Goal: Task Accomplishment & Management: Use online tool/utility

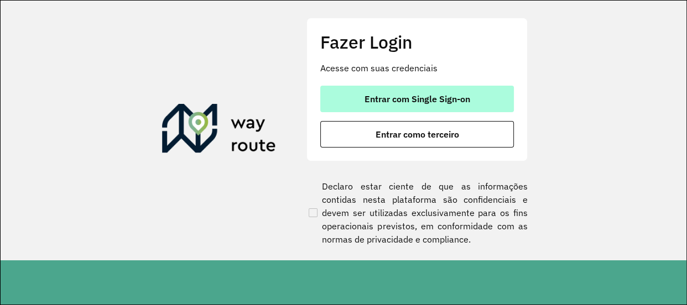
click at [471, 98] on button "Entrar com Single Sign-on" at bounding box center [417, 99] width 194 height 27
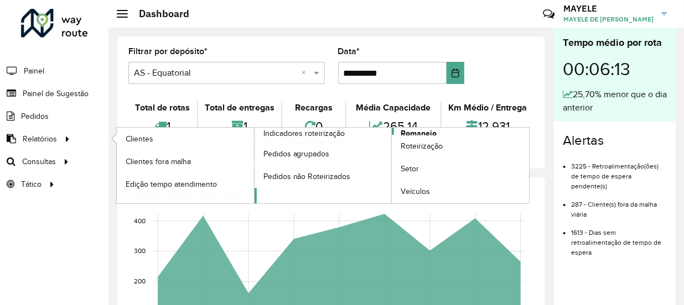
click at [448, 132] on link "Romaneio" at bounding box center [392, 166] width 275 height 76
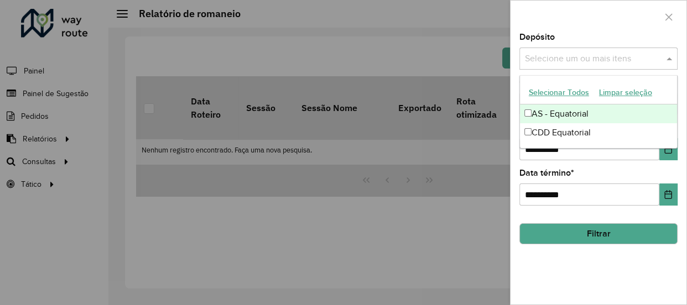
click at [593, 54] on input "text" at bounding box center [593, 59] width 142 height 13
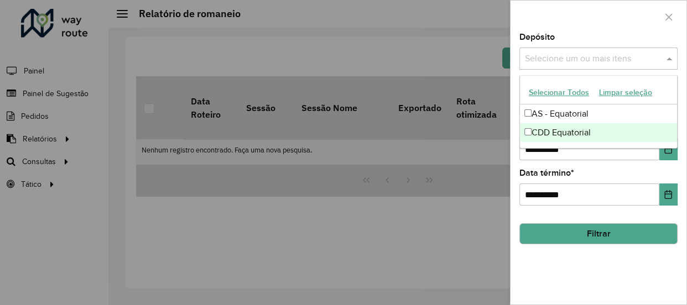
click at [564, 129] on div "CDD Equatorial" at bounding box center [598, 132] width 157 height 19
click at [677, 158] on button "Choose Date" at bounding box center [669, 149] width 18 height 22
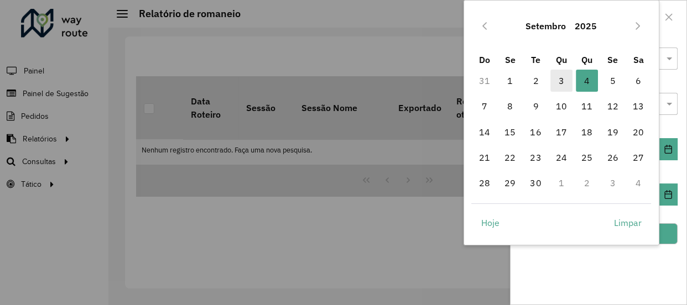
click at [564, 80] on span "3" at bounding box center [562, 81] width 22 height 22
type input "**********"
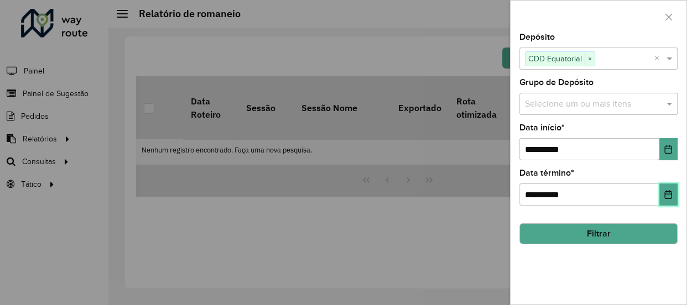
click at [667, 195] on icon "Choose Date" at bounding box center [668, 194] width 9 height 9
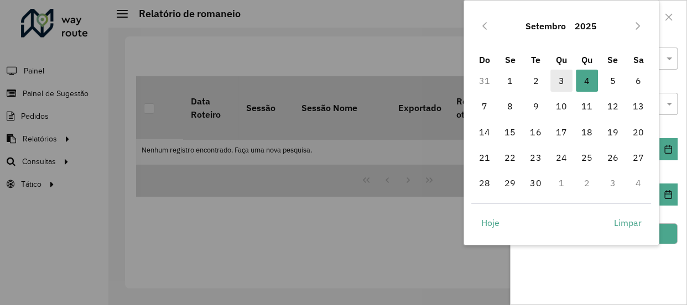
click at [563, 81] on span "3" at bounding box center [562, 81] width 22 height 22
type input "**********"
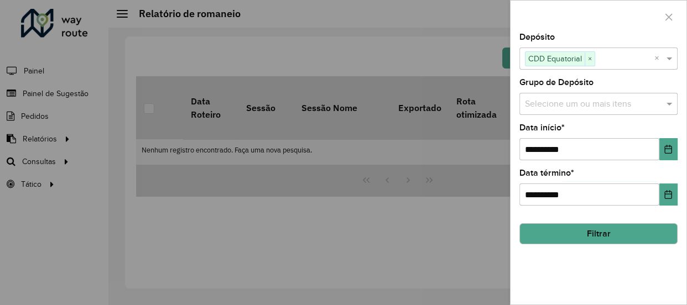
click at [636, 230] on button "Filtrar" at bounding box center [599, 234] width 158 height 21
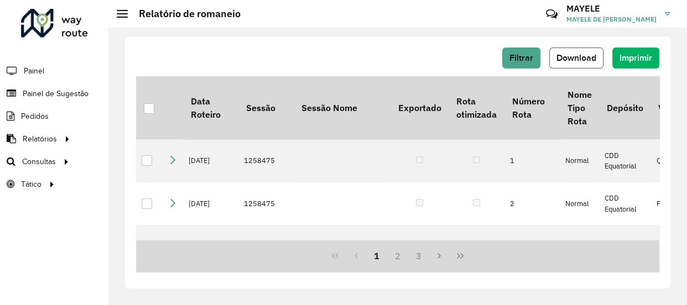
click at [583, 56] on span "Download" at bounding box center [577, 57] width 40 height 9
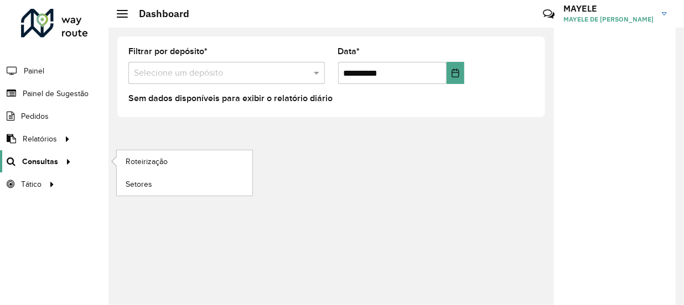
click at [62, 163] on icon at bounding box center [66, 161] width 9 height 17
click at [159, 165] on span "Roteirização" at bounding box center [148, 162] width 45 height 12
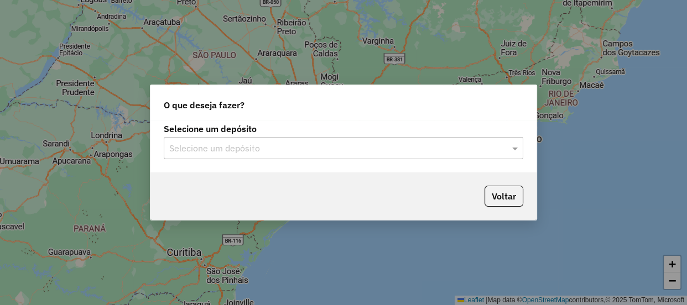
click at [229, 149] on input "text" at bounding box center [332, 148] width 326 height 13
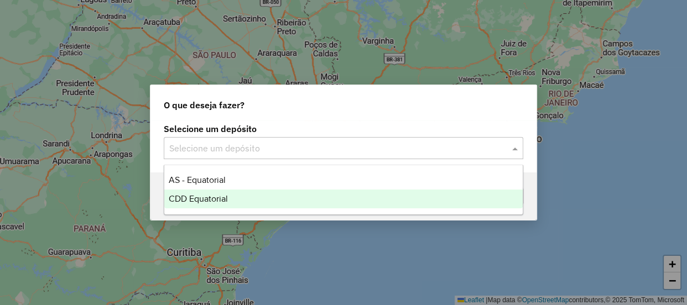
click at [210, 198] on span "CDD Equatorial" at bounding box center [198, 198] width 59 height 9
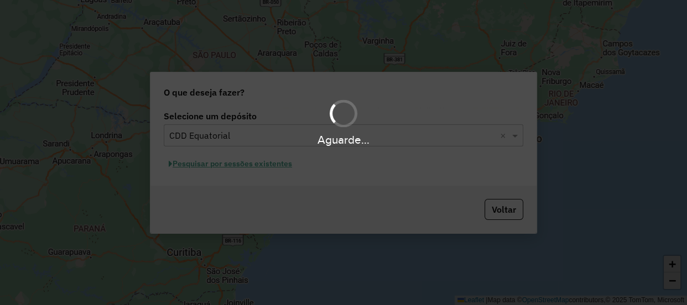
click at [253, 165] on div "Aguarde..." at bounding box center [343, 152] width 687 height 305
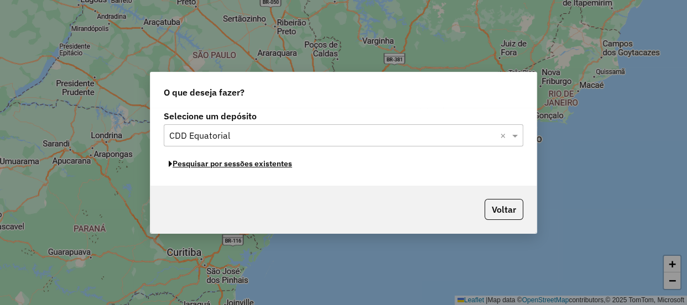
click at [199, 164] on button "Pesquisar por sessões existentes" at bounding box center [230, 163] width 133 height 17
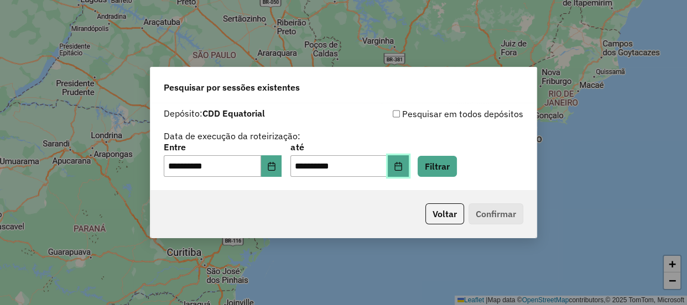
click at [409, 175] on button "Choose Date" at bounding box center [398, 166] width 21 height 22
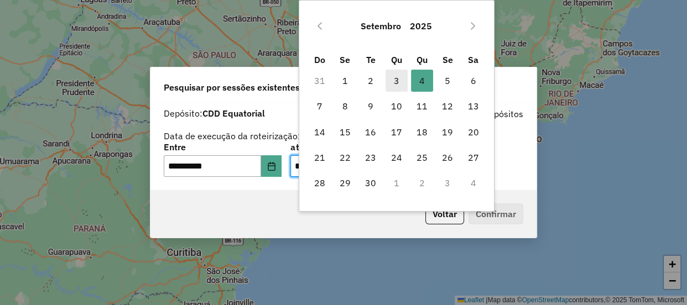
click at [395, 85] on span "3" at bounding box center [397, 81] width 22 height 22
type input "**********"
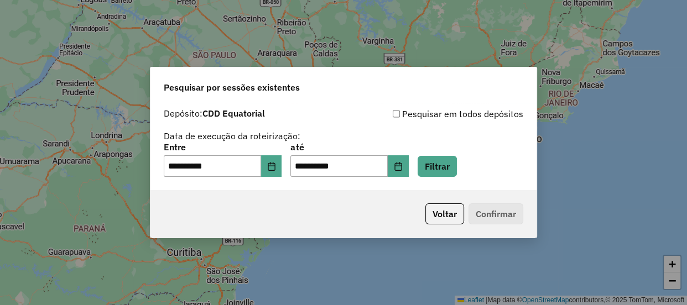
click at [395, 85] on div "Pesquisar por sessões existentes" at bounding box center [343, 85] width 386 height 35
click at [455, 171] on button "Filtrar" at bounding box center [437, 166] width 39 height 21
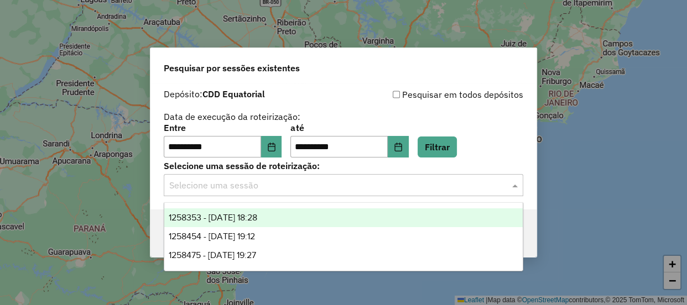
click at [276, 195] on div "Selecione uma sessão" at bounding box center [344, 185] width 360 height 22
click at [238, 222] on div "1258353 - 03/09/2025 18:28" at bounding box center [343, 218] width 359 height 19
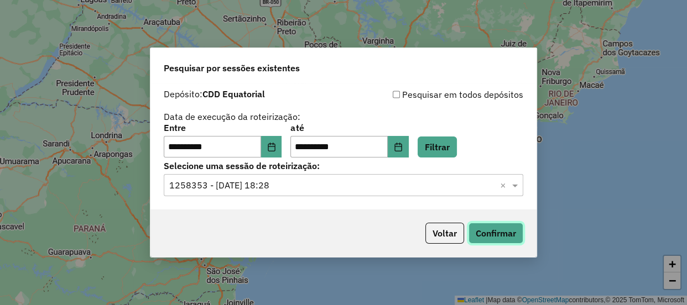
click at [496, 240] on button "Confirmar" at bounding box center [496, 233] width 55 height 21
click at [478, 192] on input "text" at bounding box center [332, 185] width 326 height 13
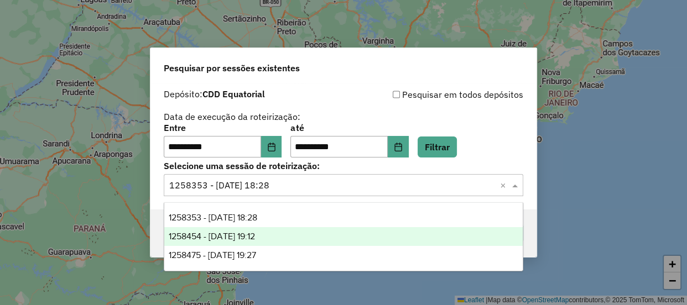
click at [227, 237] on span "1258454 - 03/09/2025 19:12" at bounding box center [212, 236] width 86 height 9
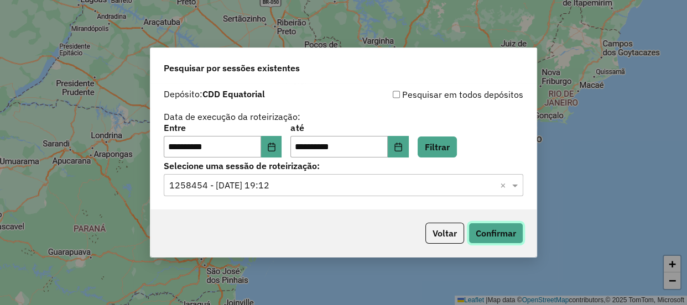
click at [511, 229] on button "Confirmar" at bounding box center [496, 233] width 55 height 21
click at [435, 188] on input "text" at bounding box center [332, 185] width 326 height 13
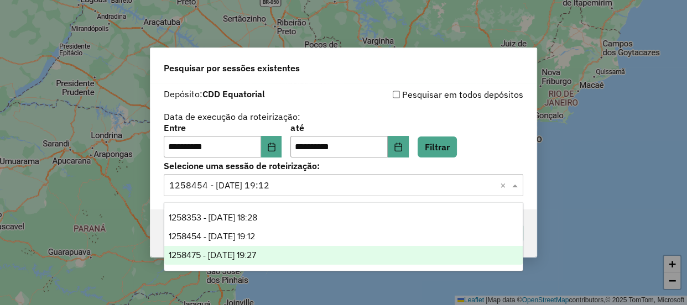
click at [256, 255] on span "1258475 - 03/09/2025 19:27" at bounding box center [212, 255] width 87 height 9
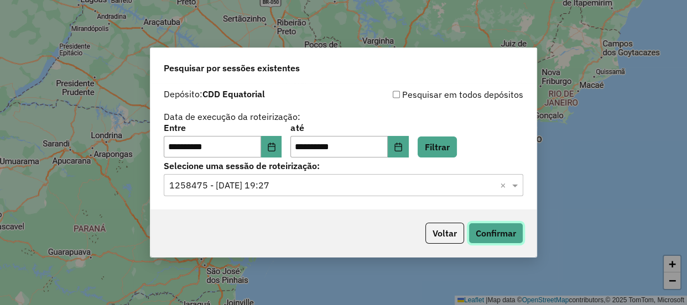
click at [481, 234] on button "Confirmar" at bounding box center [496, 233] width 55 height 21
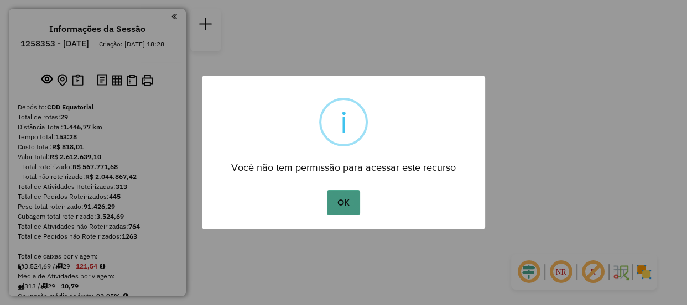
click at [348, 194] on button "OK" at bounding box center [343, 202] width 33 height 25
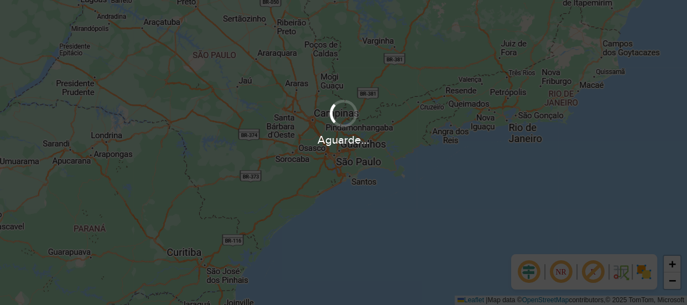
click at [465, 237] on div "Aguarde..." at bounding box center [343, 152] width 687 height 305
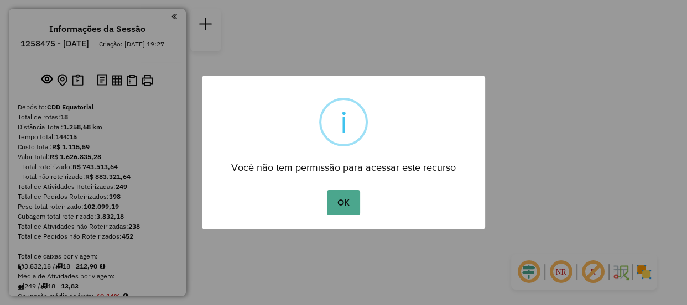
scroll to position [307, 0]
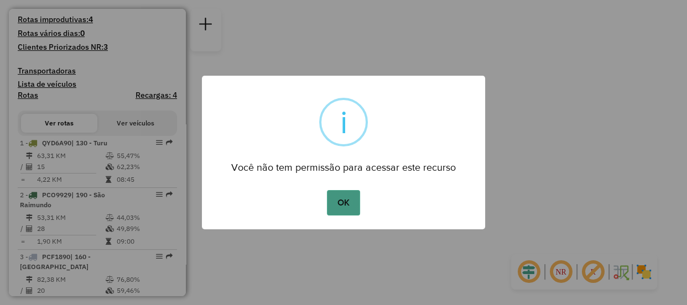
click at [352, 204] on button "OK" at bounding box center [343, 202] width 33 height 25
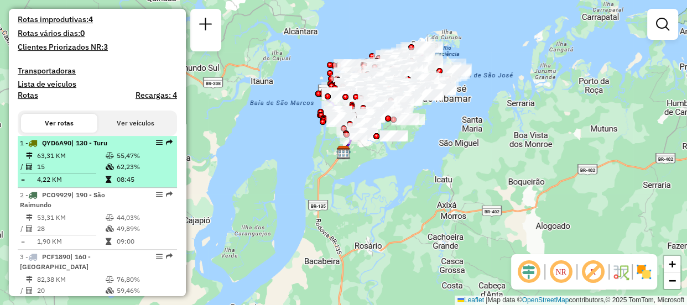
click at [64, 173] on td "15" at bounding box center [71, 167] width 69 height 11
select select "**********"
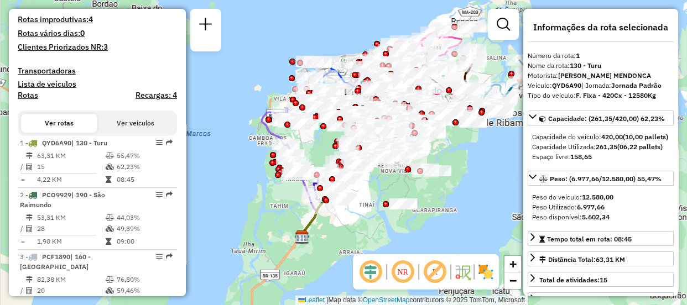
click at [488, 274] on img at bounding box center [486, 272] width 18 height 18
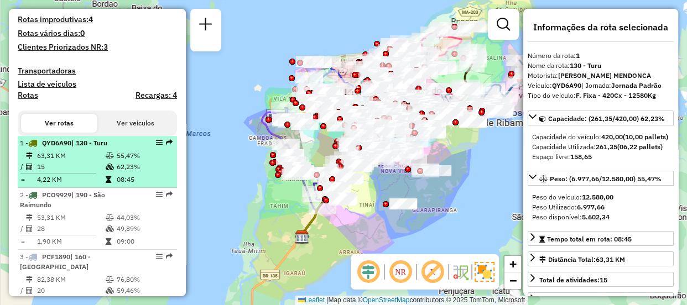
click at [156, 148] on div "1 - QYD6A90 | 130 - Turu" at bounding box center [97, 143] width 155 height 10
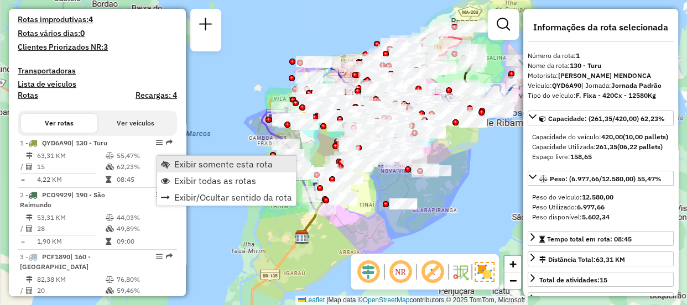
click at [189, 166] on span "Exibir somente esta rota" at bounding box center [223, 164] width 98 height 9
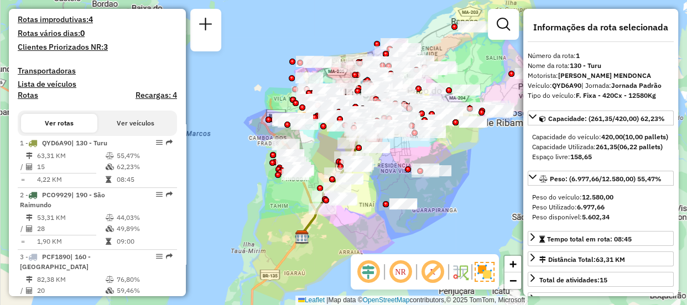
click at [398, 275] on em at bounding box center [400, 272] width 27 height 27
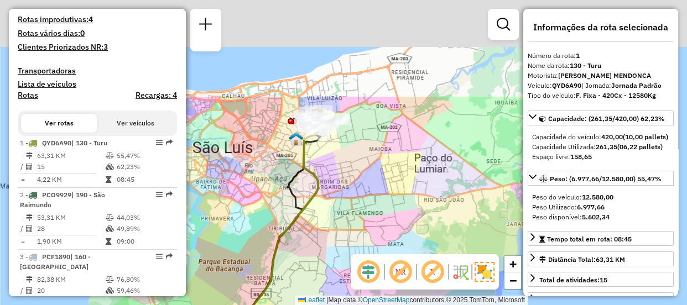
drag, startPoint x: 387, startPoint y: 72, endPoint x: 382, endPoint y: 199, distance: 127.3
click at [382, 199] on div "Janela de atendimento Grade de atendimento Capacidade Transportadoras Veículos …" at bounding box center [343, 152] width 687 height 305
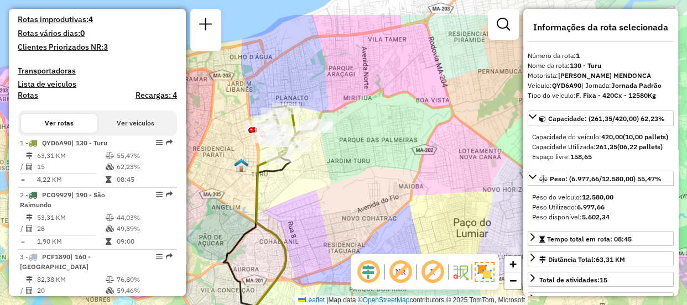
drag, startPoint x: 349, startPoint y: 110, endPoint x: 371, endPoint y: 180, distance: 73.3
click at [371, 180] on div "Janela de atendimento Grade de atendimento Capacidade Transportadoras Veículos …" at bounding box center [343, 152] width 687 height 305
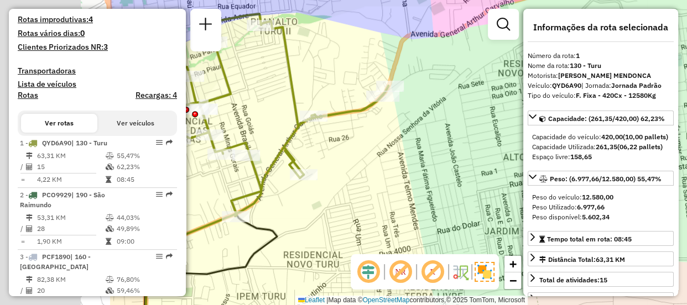
drag, startPoint x: 243, startPoint y: 123, endPoint x: 431, endPoint y: 136, distance: 188.5
click at [431, 136] on div "Janela de atendimento Grade de atendimento Capacidade Transportadoras Veículos …" at bounding box center [343, 152] width 687 height 305
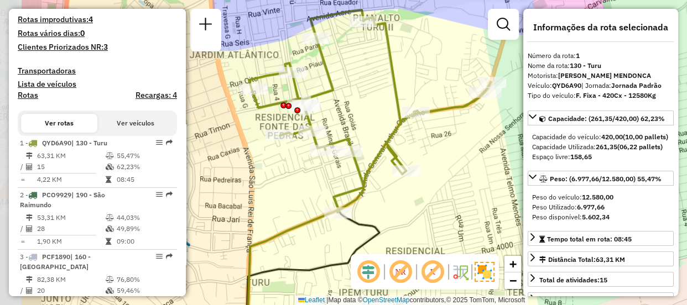
drag, startPoint x: 369, startPoint y: 181, endPoint x: 470, endPoint y: 175, distance: 102.0
click at [470, 175] on div "Janela de atendimento Grade de atendimento Capacidade Transportadoras Veículos …" at bounding box center [343, 152] width 687 height 305
